Goal: Transaction & Acquisition: Purchase product/service

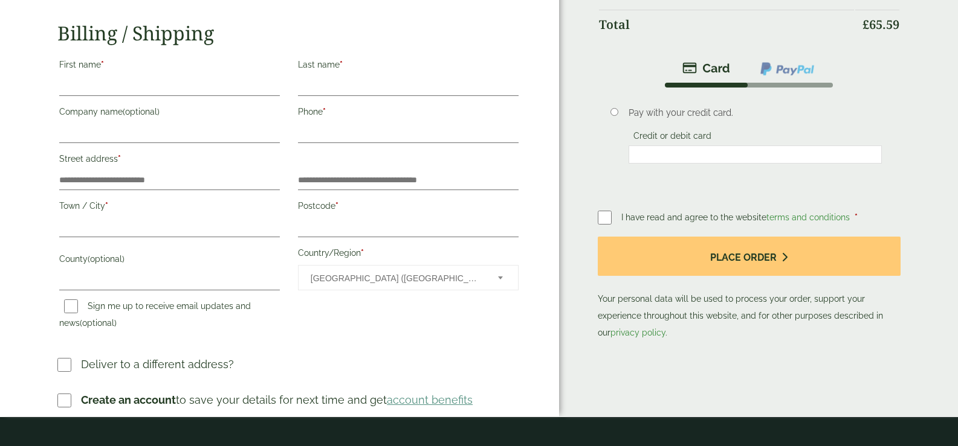
scroll to position [181, 0]
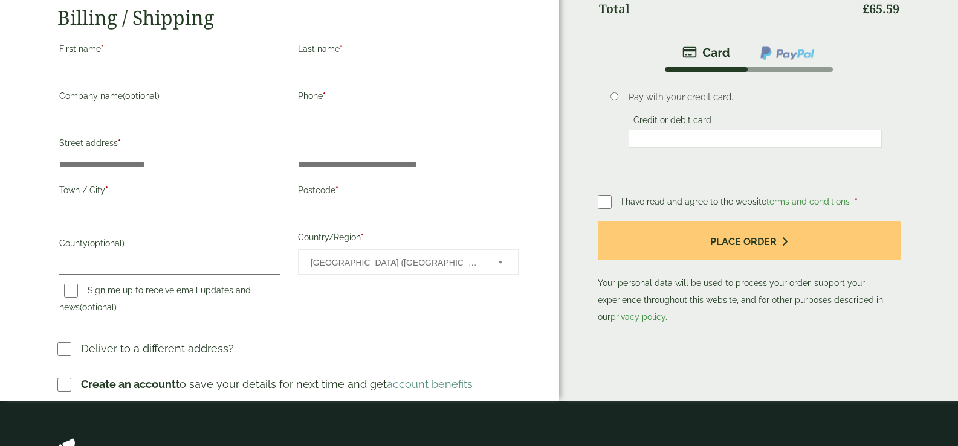
click at [369, 217] on input "Postcode *" at bounding box center [408, 211] width 221 height 19
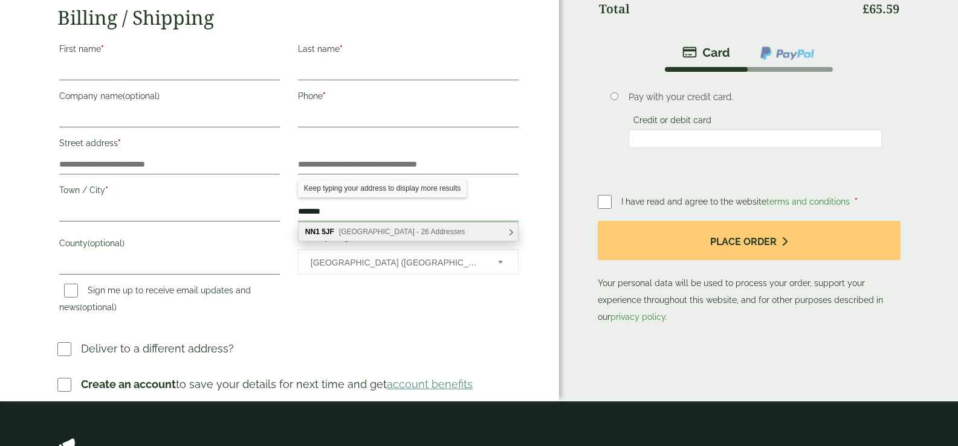
type input "*******"
click at [388, 234] on span "[GEOGRAPHIC_DATA] - 26 Addresses" at bounding box center [402, 232] width 126 height 8
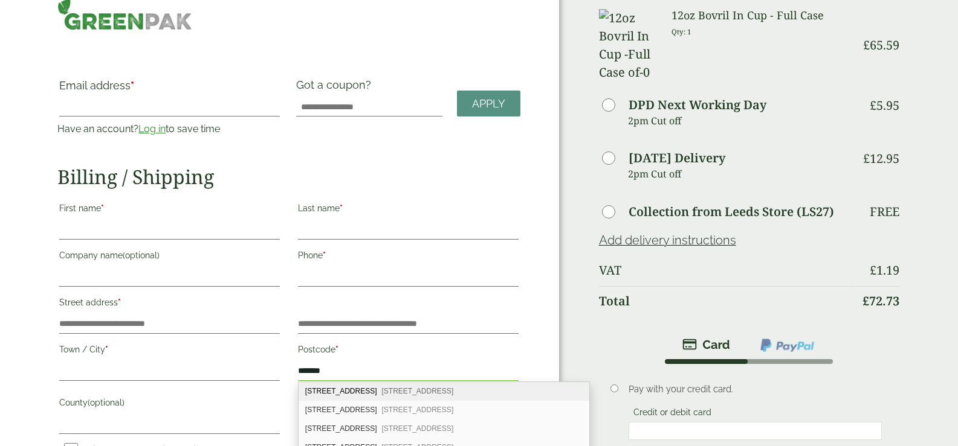
scroll to position [0, 0]
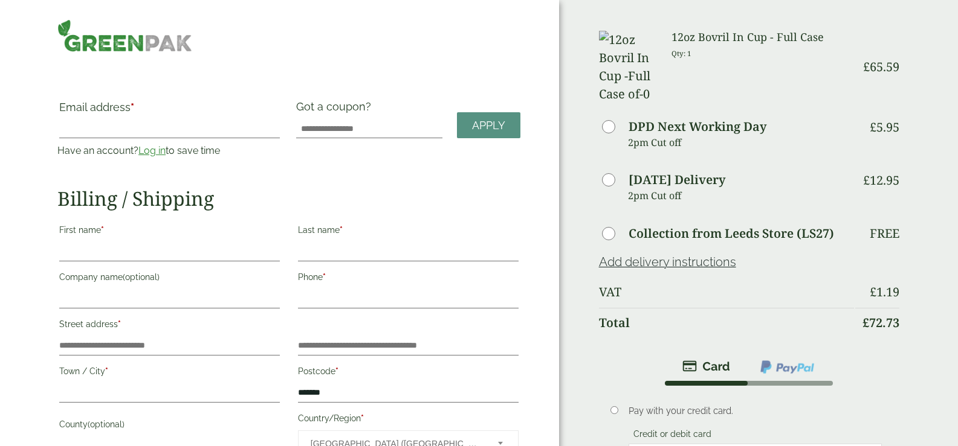
click at [111, 31] on img at bounding box center [124, 35] width 134 height 33
click at [108, 43] on img at bounding box center [124, 35] width 134 height 33
